Goal: Check status: Check status

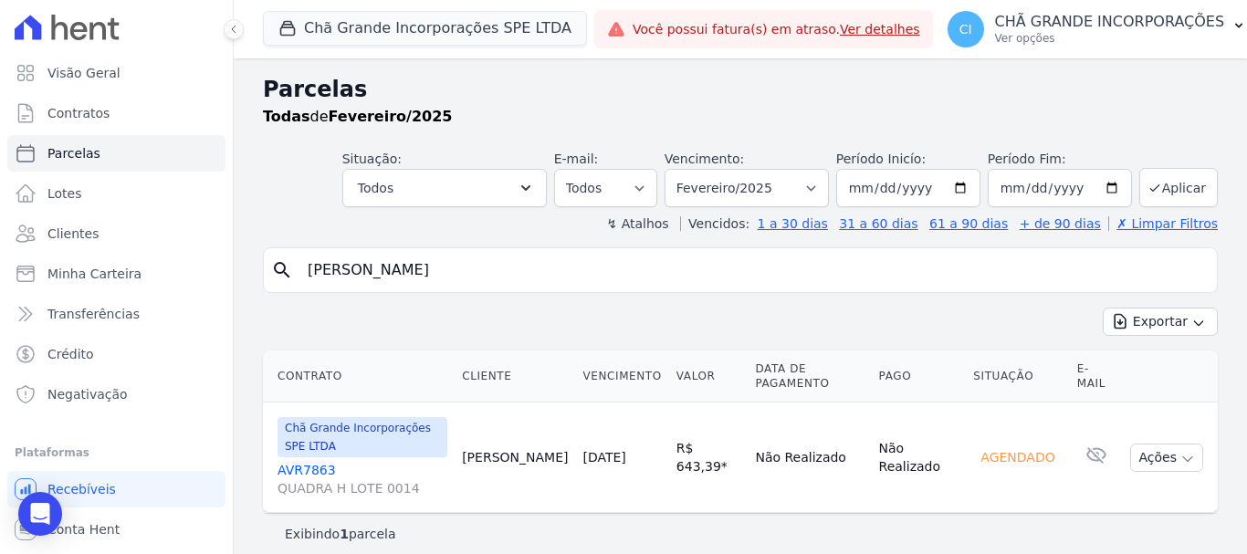
select select
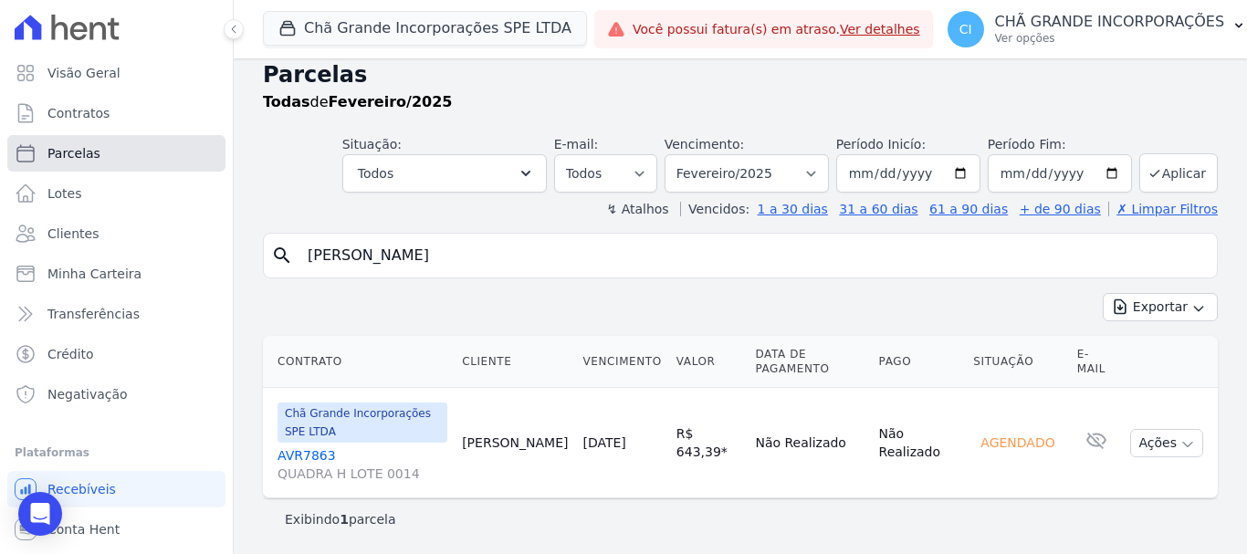
click at [76, 151] on span "Parcelas" at bounding box center [73, 153] width 53 height 18
select select
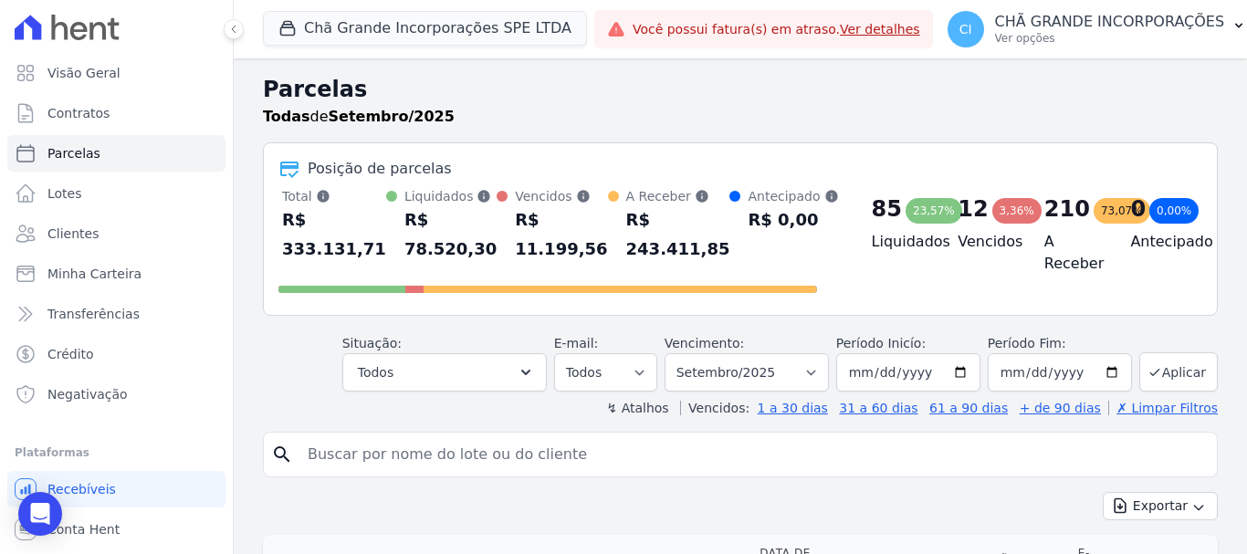
click at [359, 456] on input "search" at bounding box center [753, 454] width 913 height 37
type input "[PERSON_NAME]"
select select
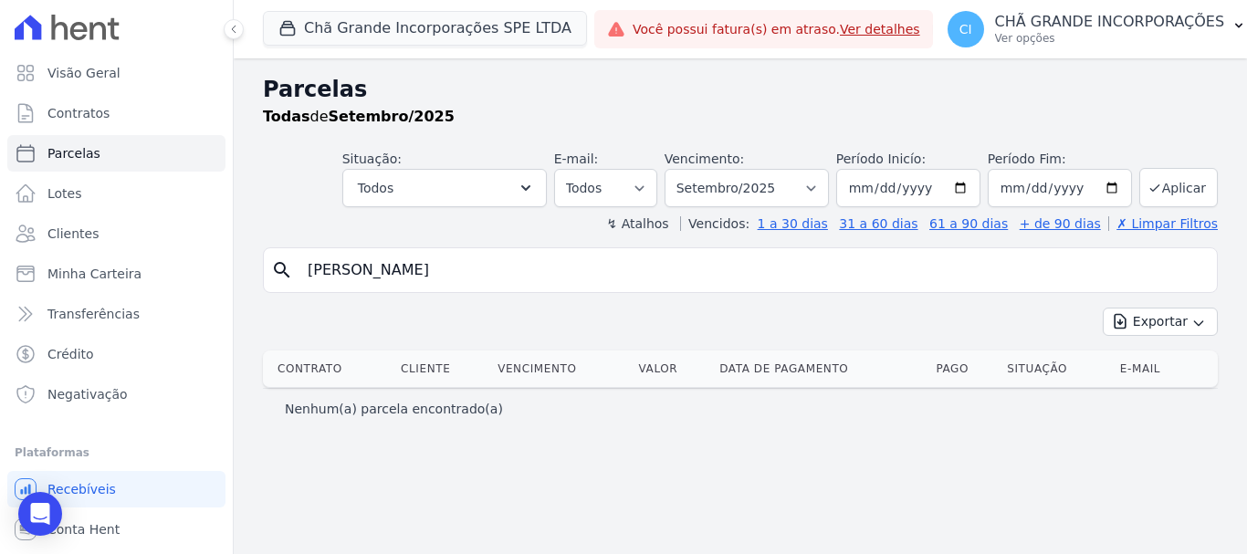
click at [687, 267] on input "LUIZ HENRIQUE GOUVEIA DE ALBUQUERQUE BARBOSA" at bounding box center [753, 270] width 913 height 37
type input "[PERSON_NAME]"
select select
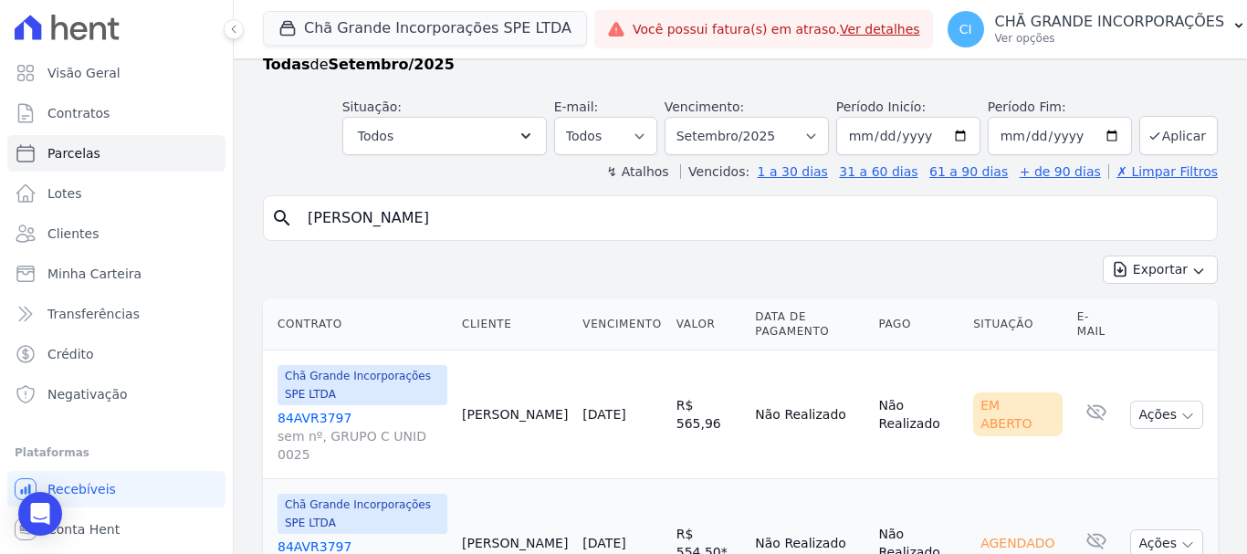
scroll to position [74, 0]
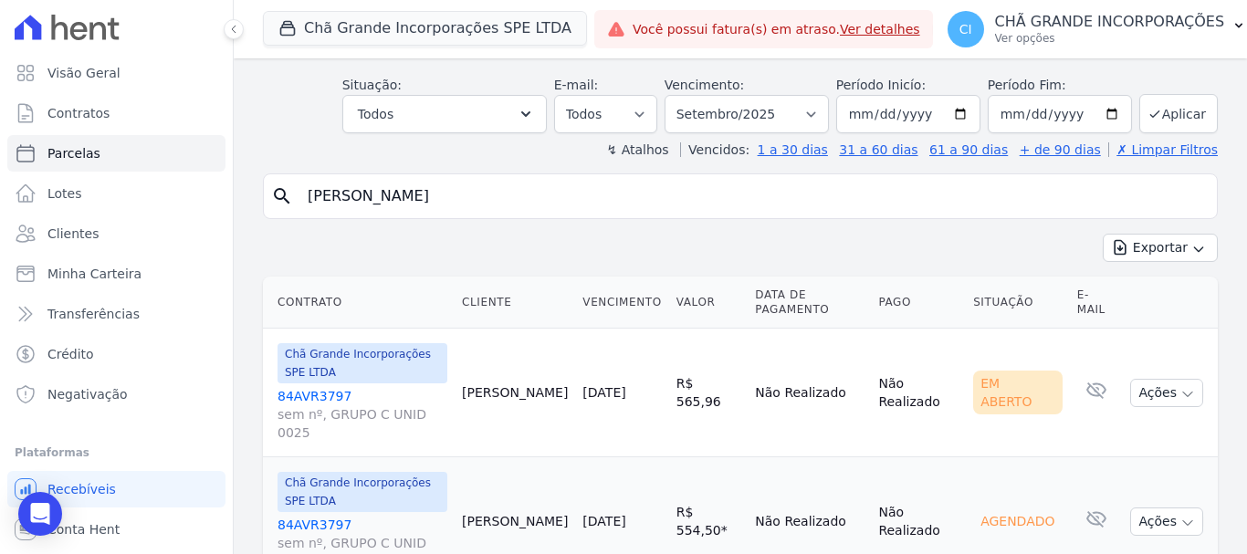
click at [314, 516] on link "84AVR3797 sem nº, GRUPO C UNID 0025" at bounding box center [362, 543] width 170 height 55
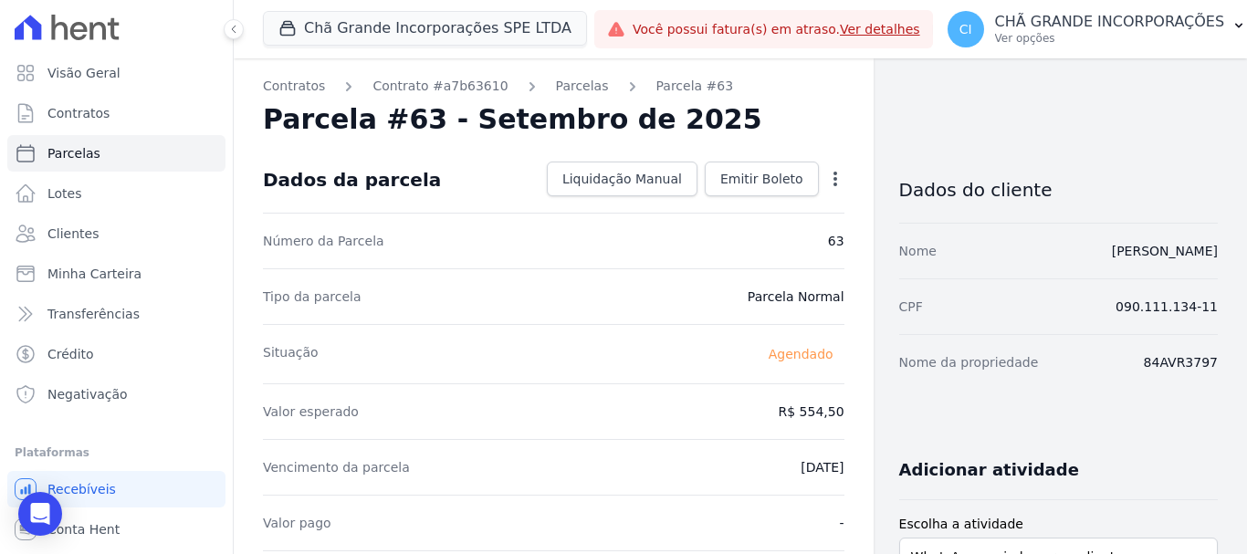
select select
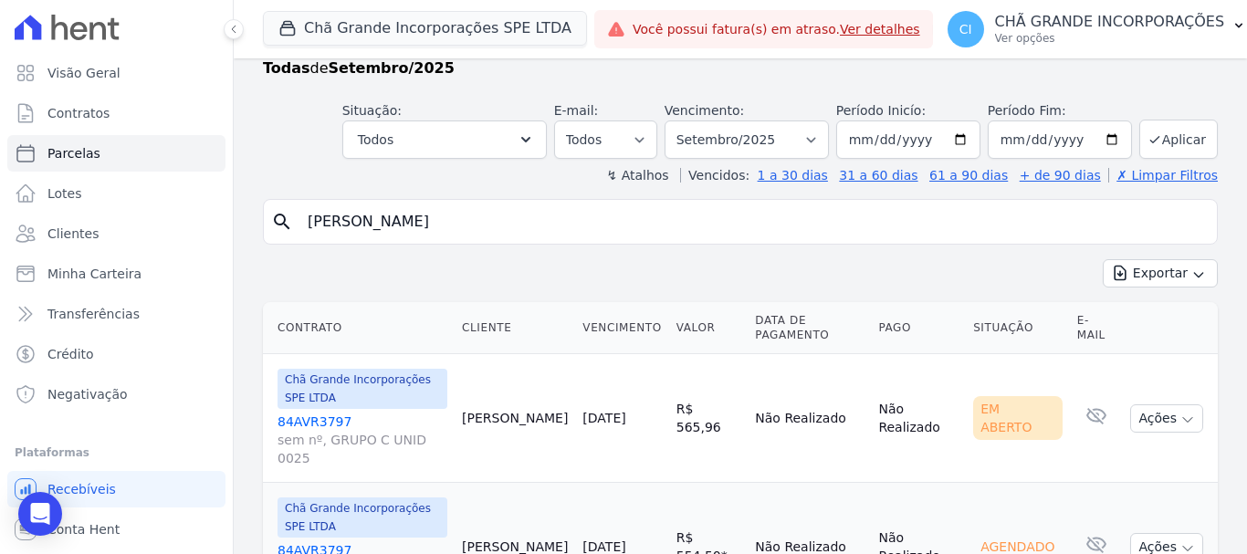
scroll to position [74, 0]
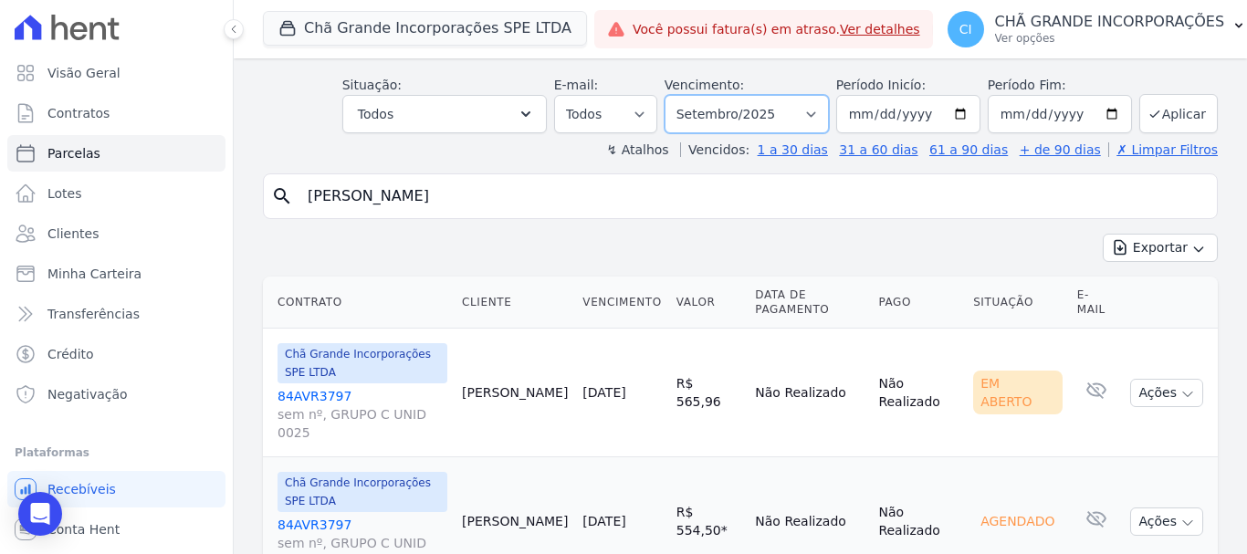
click at [817, 110] on select "Filtrar por período ──────── Todos os meses Outubro/2019 Novembro/2019 Dezembro…" at bounding box center [746, 114] width 164 height 38
select select "10/2025"
click at [676, 95] on select "Filtrar por período ──────── Todos os meses Outubro/2019 Novembro/2019 Dezembro…" at bounding box center [746, 114] width 164 height 38
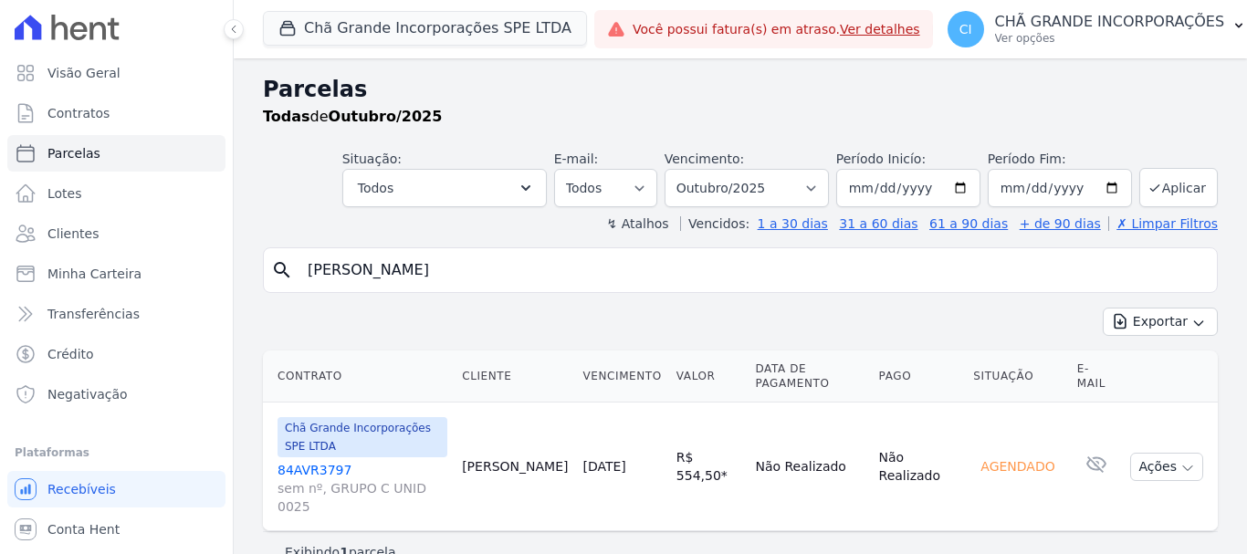
select select
click at [822, 187] on select "Filtrar por período ──────── Todos os meses Outubro/2019 Novembro/2019 Dezembro…" at bounding box center [746, 188] width 164 height 38
select select "09/2025"
click at [690, 169] on select "Filtrar por período ──────── Todos os meses Outubro/2019 Novembro/2019 Dezembro…" at bounding box center [746, 188] width 164 height 38
select select
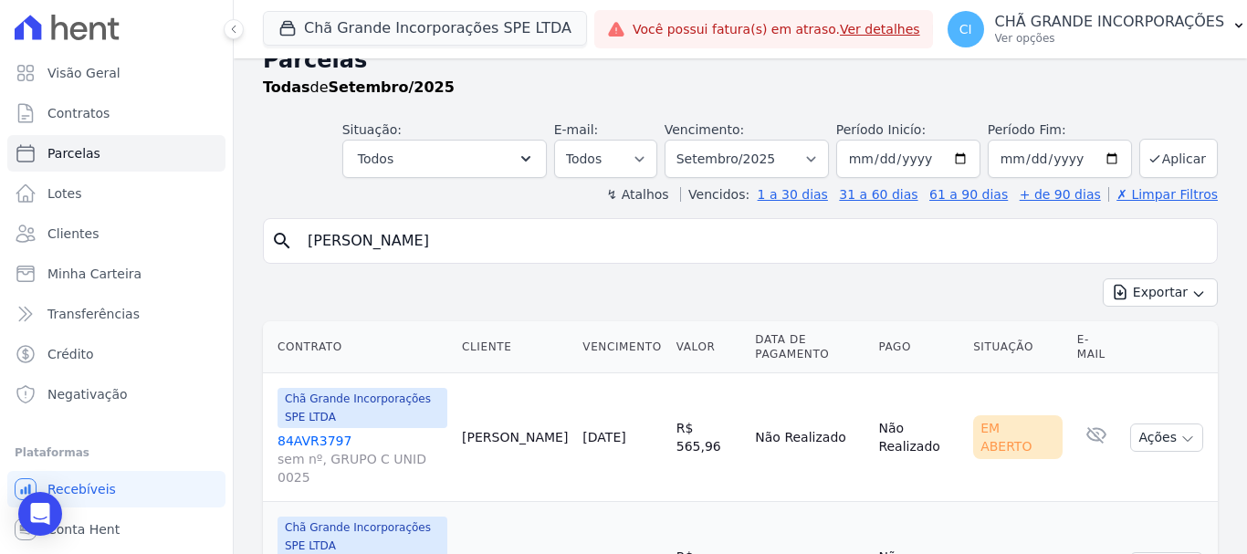
scroll to position [74, 0]
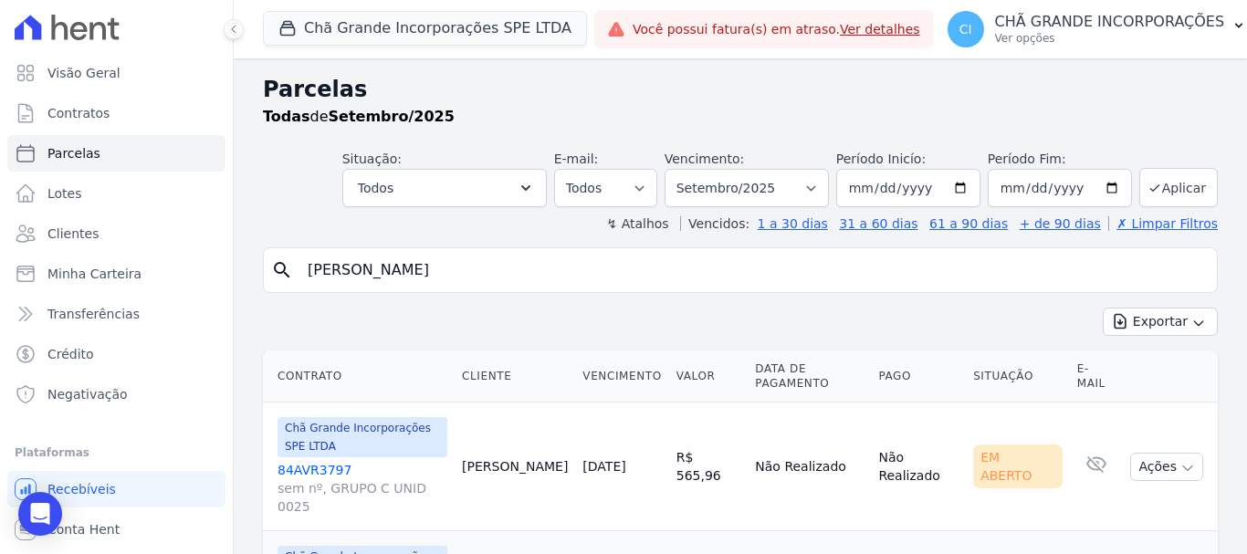
select select
